Goal: Information Seeking & Learning: Learn about a topic

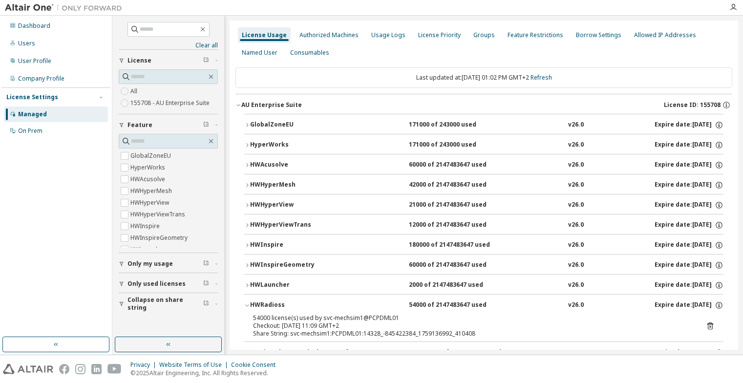
click at [247, 145] on icon "button" at bounding box center [247, 145] width 6 height 6
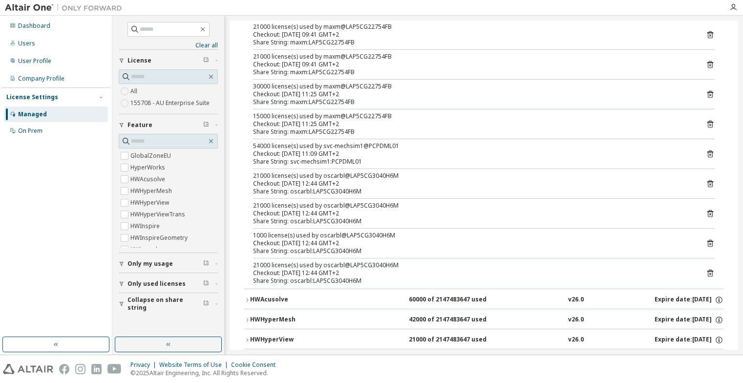
scroll to position [684, 0]
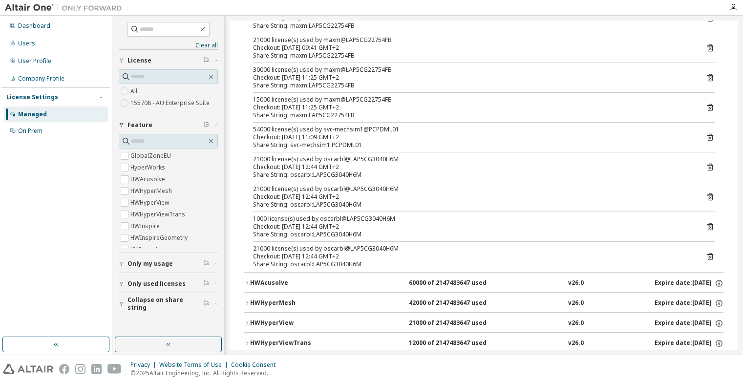
click at [245, 303] on icon "button" at bounding box center [247, 304] width 6 height 6
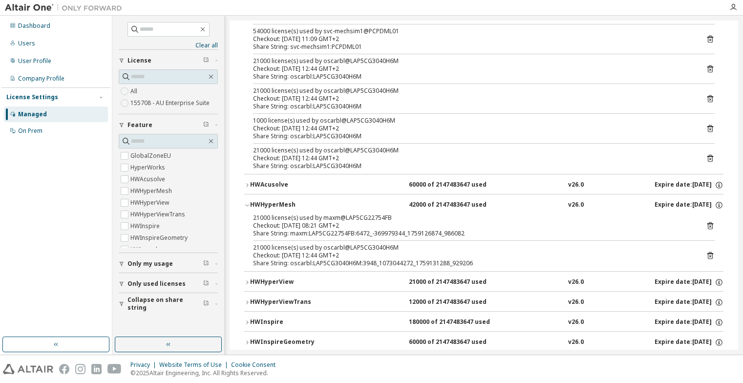
scroll to position [831, 0]
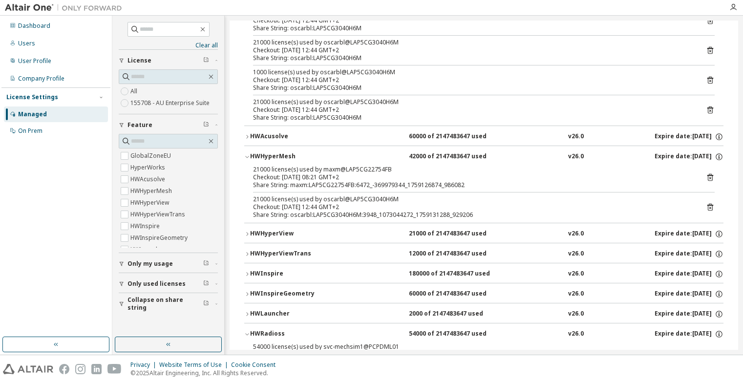
click at [248, 156] on icon "button" at bounding box center [247, 157] width 6 height 6
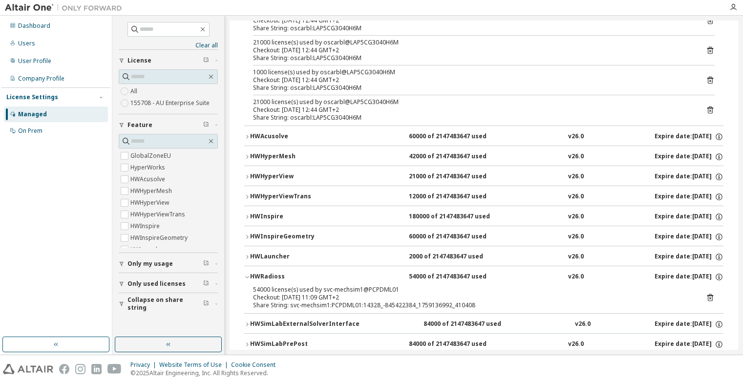
click at [246, 179] on icon "button" at bounding box center [247, 177] width 6 height 6
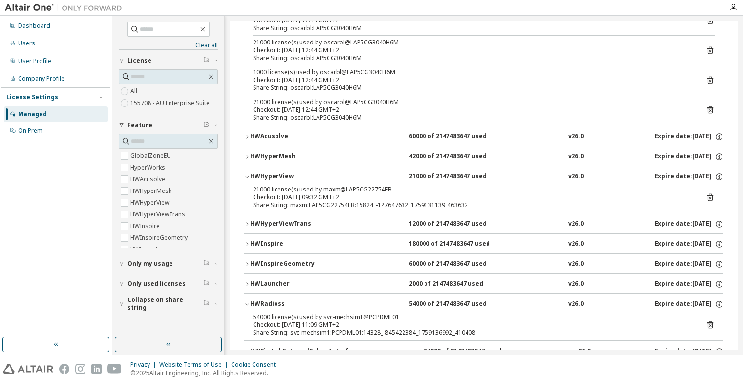
click at [246, 177] on icon "button" at bounding box center [247, 177] width 6 height 6
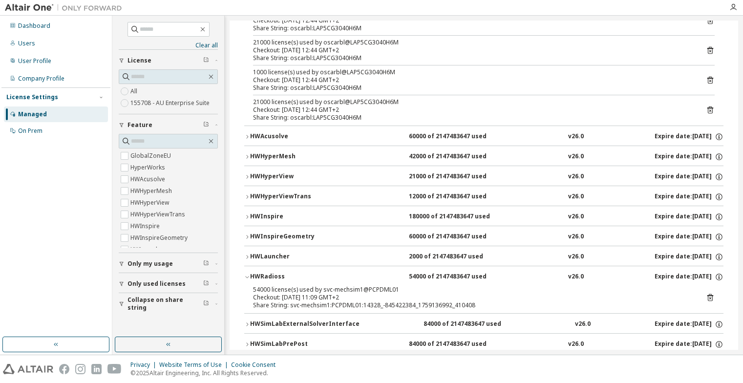
click at [247, 136] on icon "button" at bounding box center [247, 137] width 6 height 6
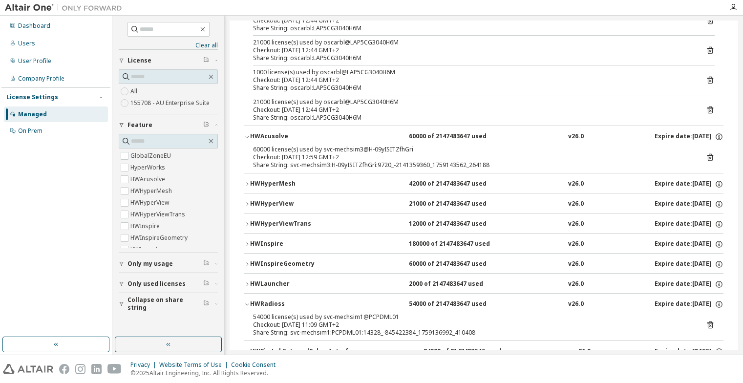
click at [247, 136] on icon "button" at bounding box center [247, 137] width 6 height 6
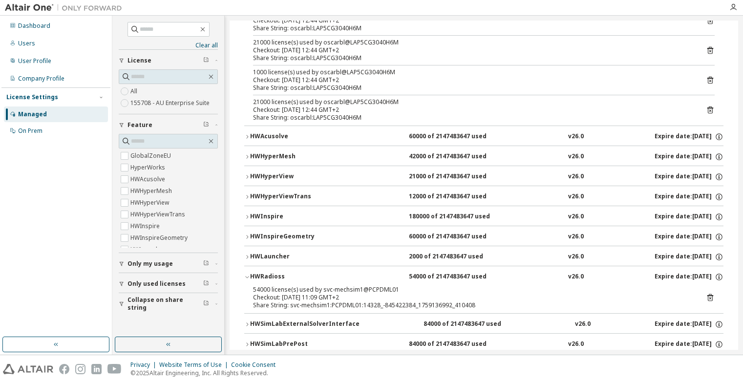
click at [246, 196] on icon "button" at bounding box center [247, 197] width 6 height 6
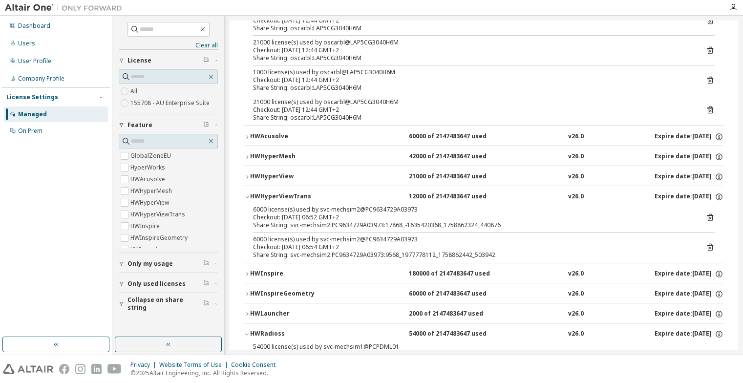
click at [246, 196] on icon "button" at bounding box center [247, 197] width 6 height 6
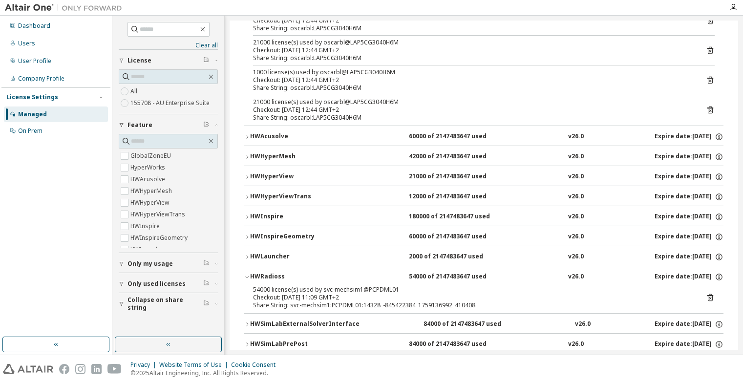
click at [245, 215] on icon "button" at bounding box center [247, 217] width 6 height 6
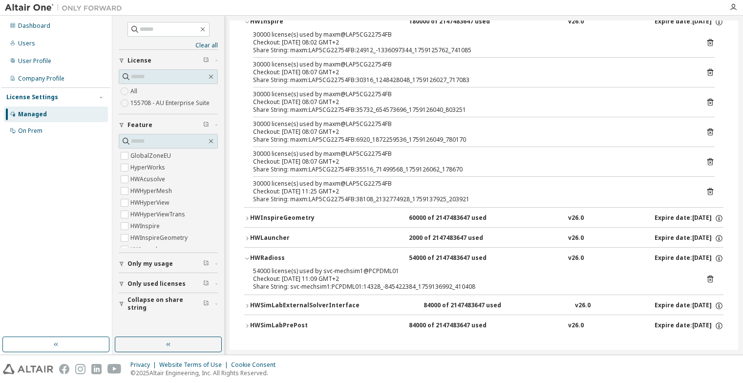
scroll to position [1026, 0]
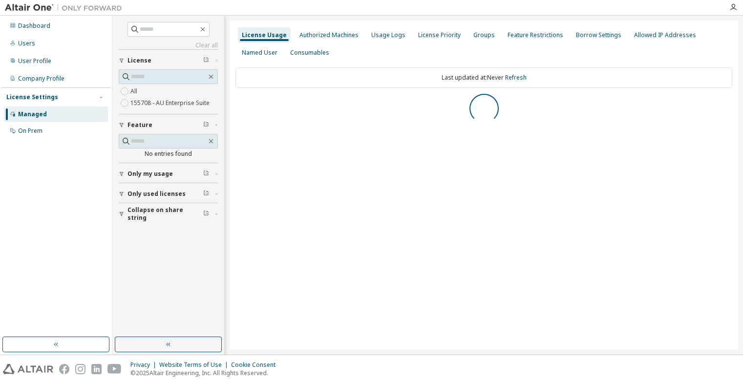
click at [138, 194] on span "Only used licenses" at bounding box center [157, 194] width 58 height 8
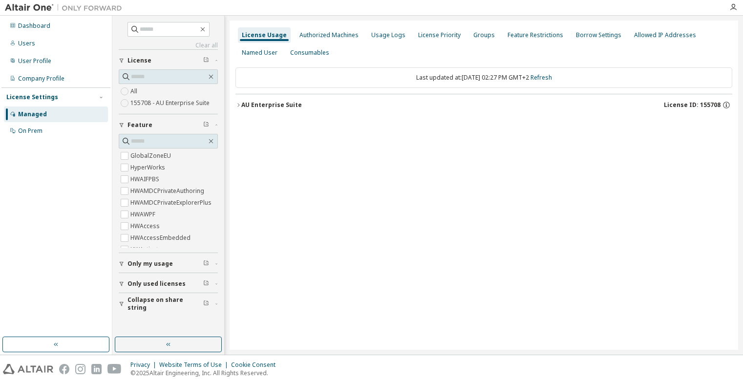
click at [127, 263] on div "button" at bounding box center [123, 264] width 9 height 6
click at [123, 264] on icon "button" at bounding box center [122, 264] width 6 height 6
click at [122, 281] on button "Only used licenses" at bounding box center [168, 284] width 99 height 22
click at [242, 103] on div "AU Enterprise Suite" at bounding box center [271, 105] width 61 height 8
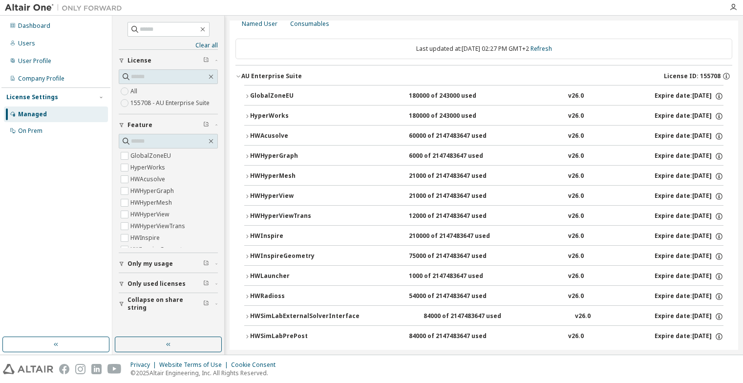
scroll to position [42, 0]
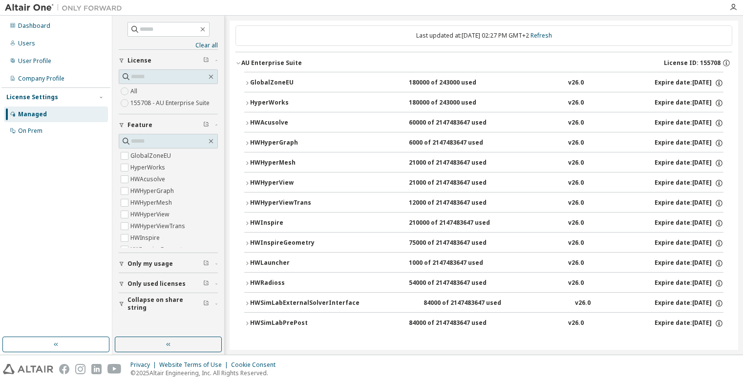
click at [249, 222] on icon "button" at bounding box center [247, 223] width 6 height 6
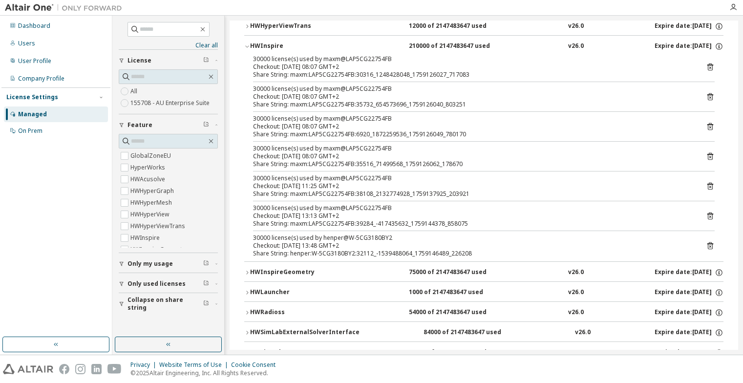
scroll to position [238, 0]
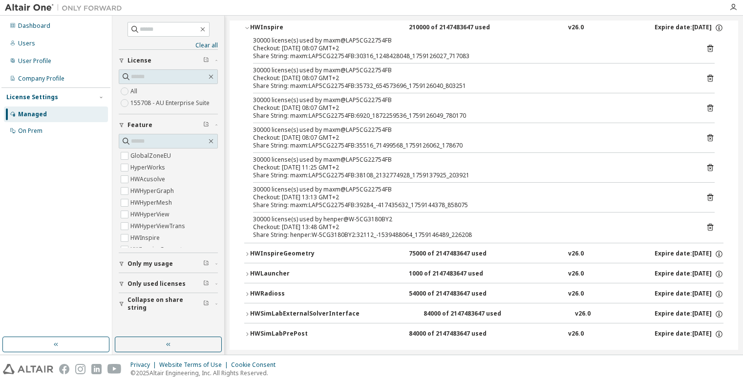
click at [247, 252] on icon "button" at bounding box center [247, 254] width 6 height 6
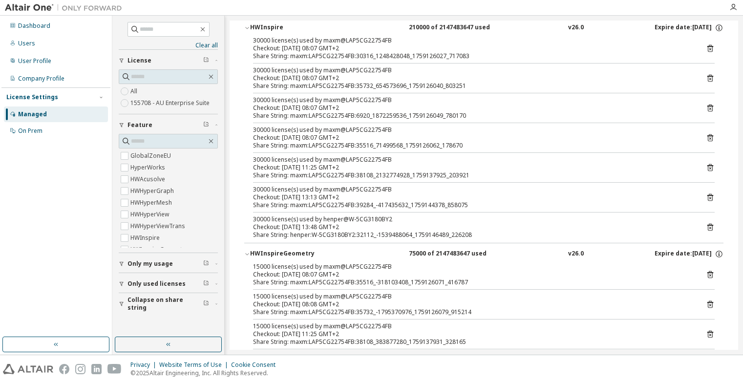
click at [246, 253] on icon "button" at bounding box center [247, 254] width 6 height 6
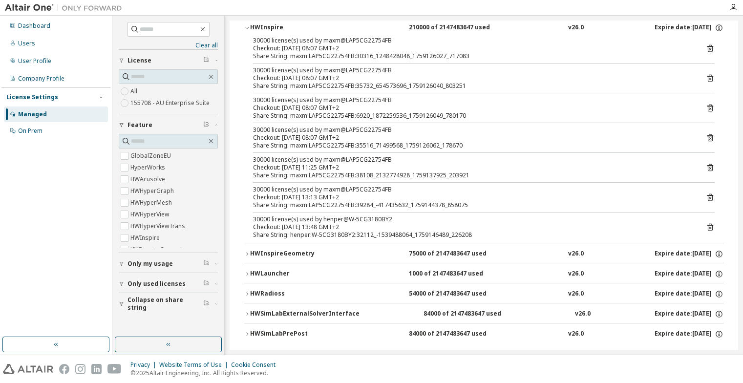
click at [246, 293] on icon "button" at bounding box center [247, 294] width 6 height 6
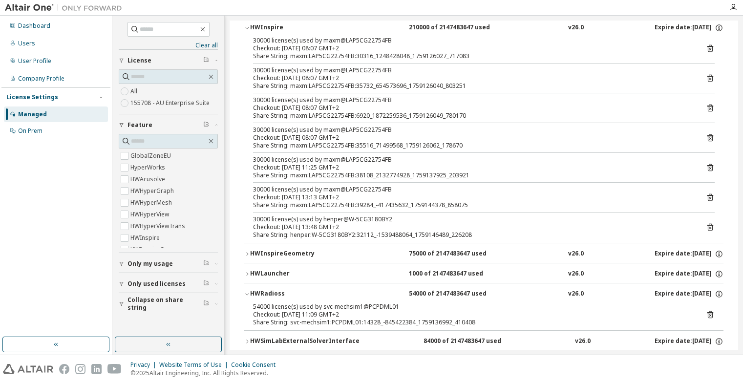
click at [246, 293] on icon "button" at bounding box center [247, 294] width 6 height 6
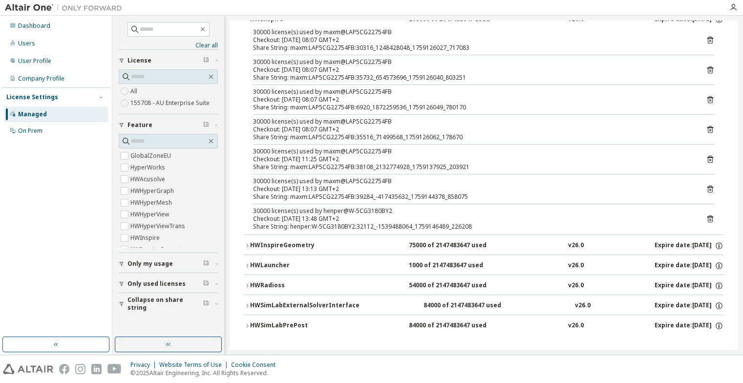
scroll to position [248, 0]
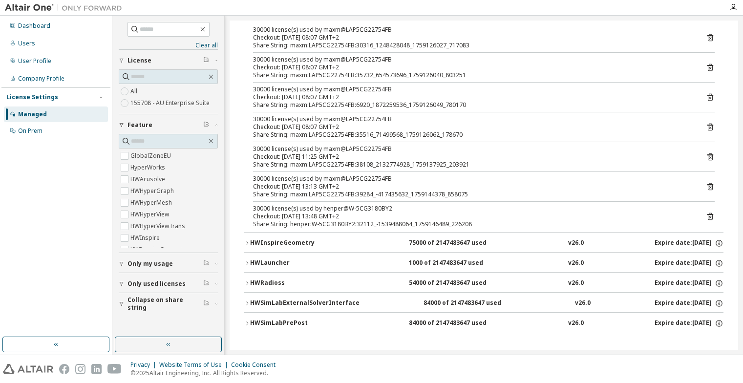
click at [247, 303] on icon "button" at bounding box center [247, 304] width 6 height 6
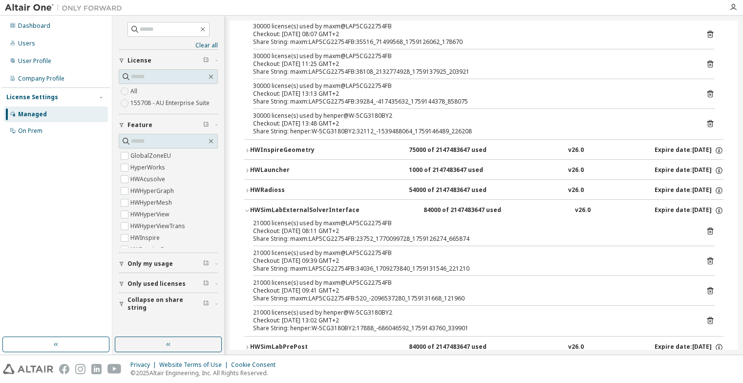
scroll to position [365, 0]
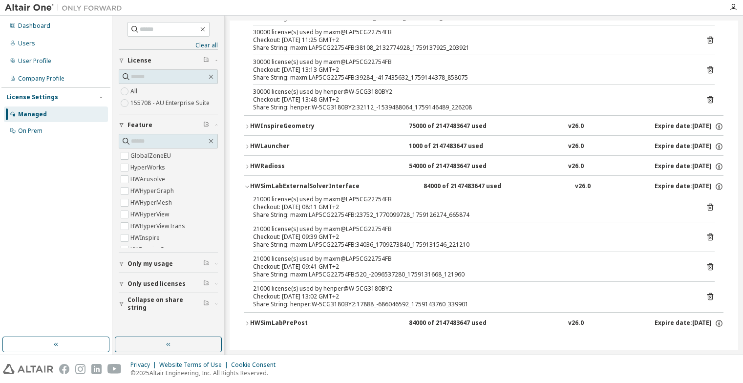
click at [248, 167] on icon "button" at bounding box center [247, 167] width 6 height 6
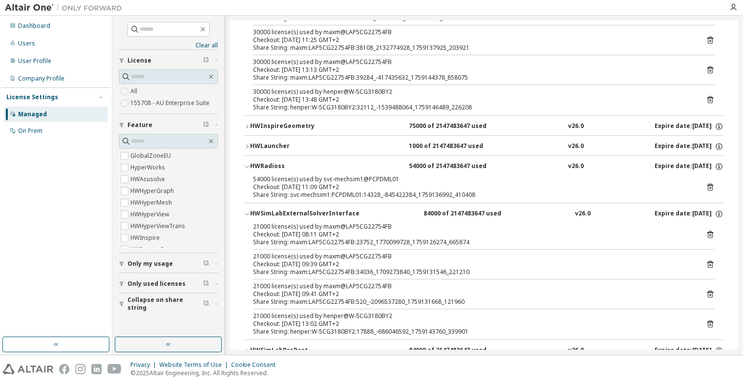
scroll to position [393, 0]
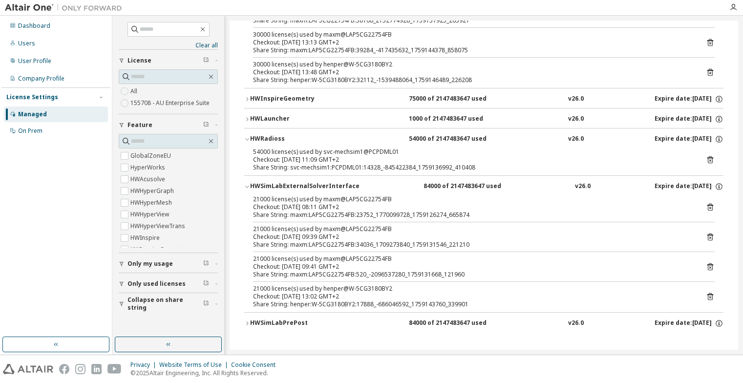
click at [246, 323] on icon "button" at bounding box center [247, 324] width 6 height 6
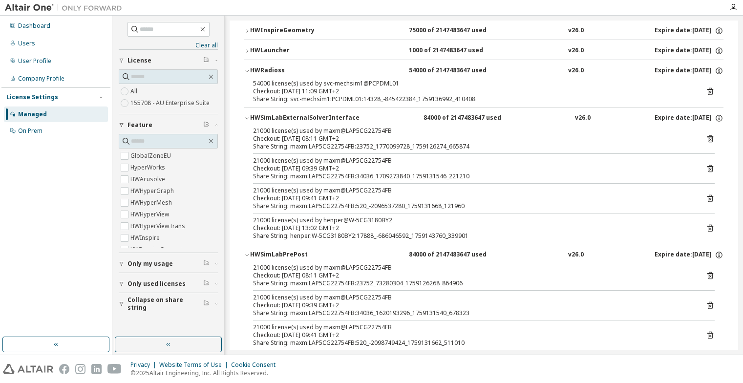
scroll to position [509, 0]
